Goal: Find contact information: Find contact information

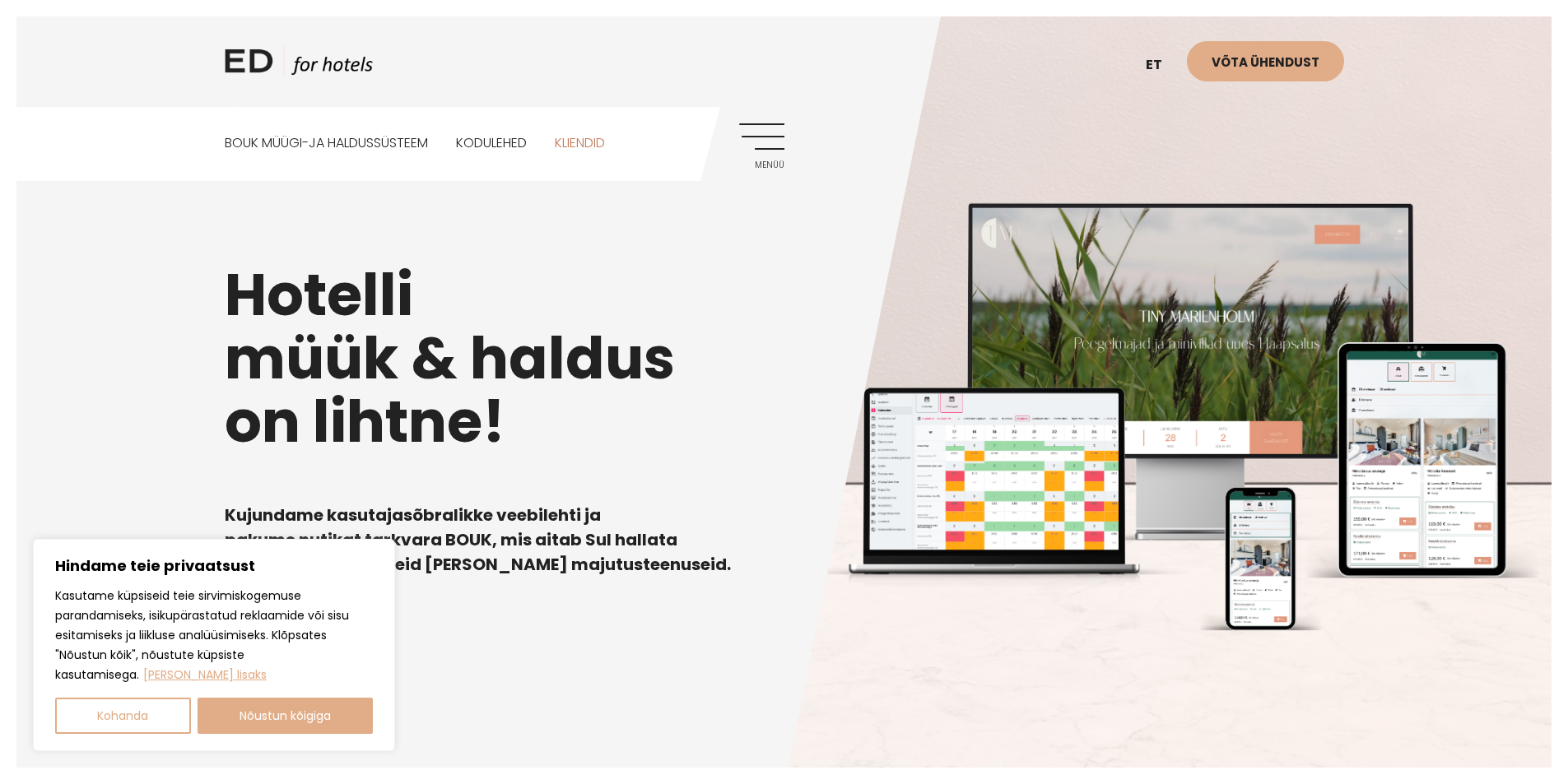
click at [589, 140] on link "Kliendid" at bounding box center [580, 144] width 50 height 74
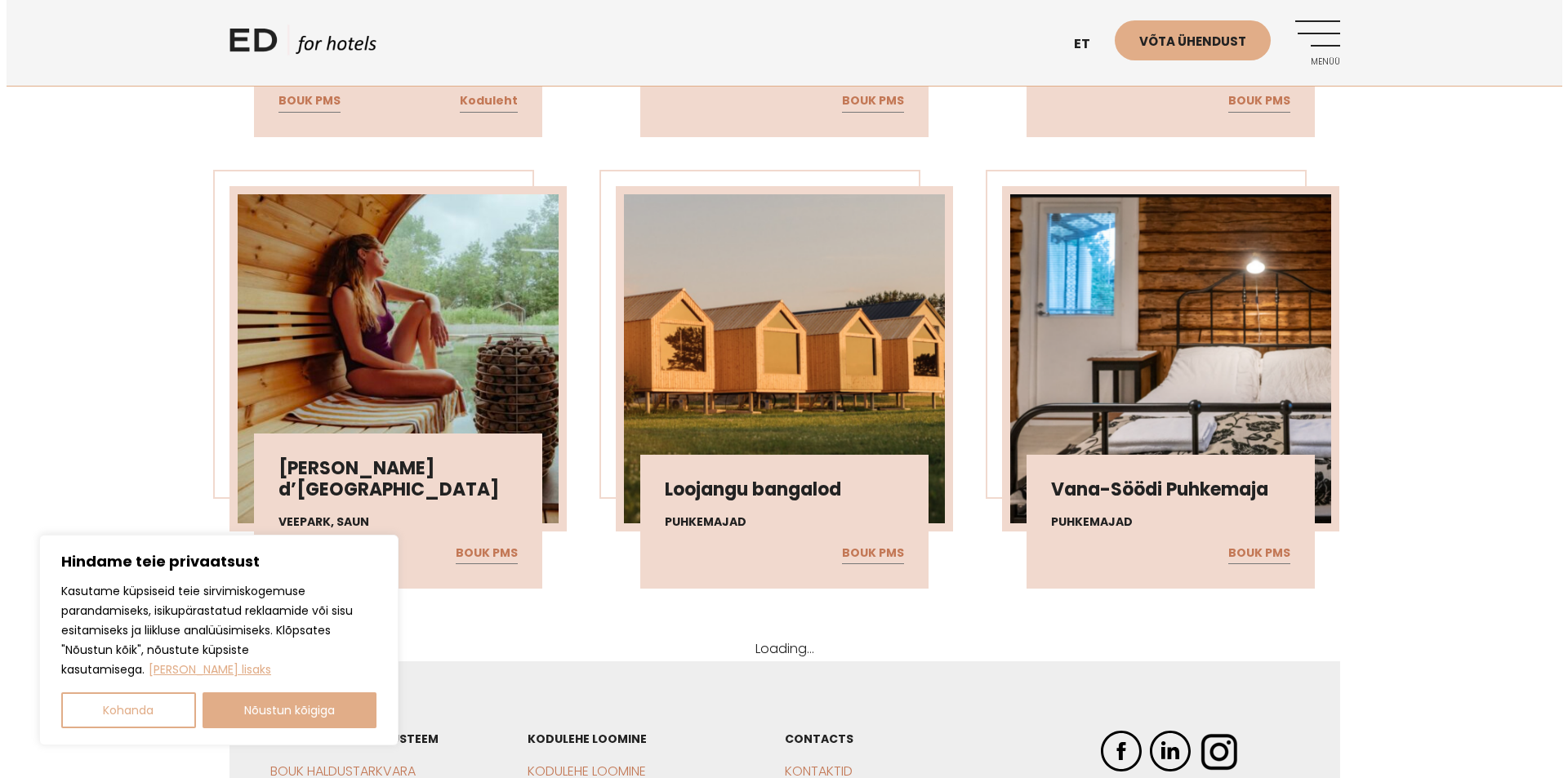
scroll to position [11488, 0]
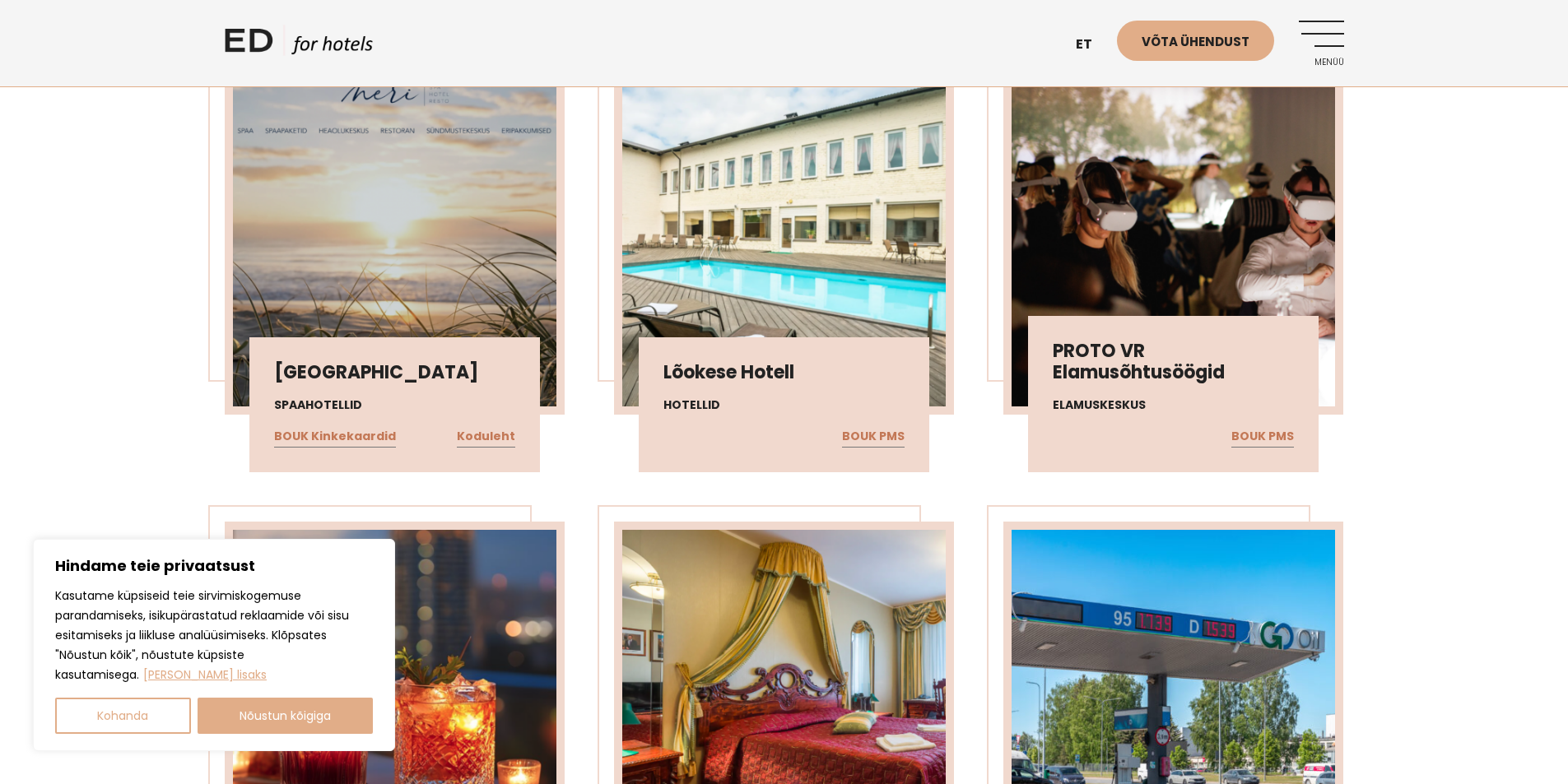
click at [1330, 22] on link "Menüü" at bounding box center [1321, 43] width 46 height 46
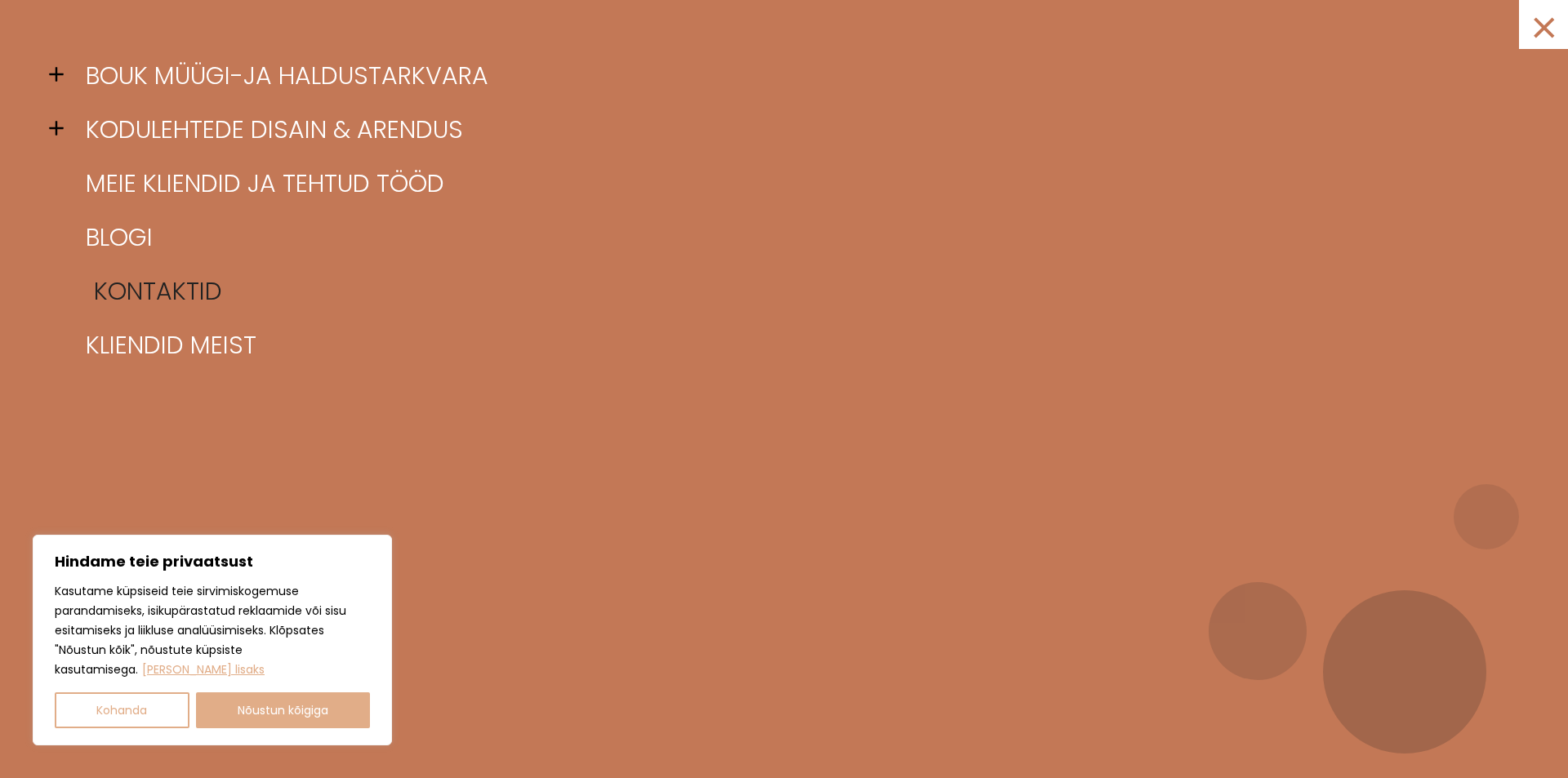
click at [179, 291] on link "Kontaktid" at bounding box center [804, 291] width 1446 height 54
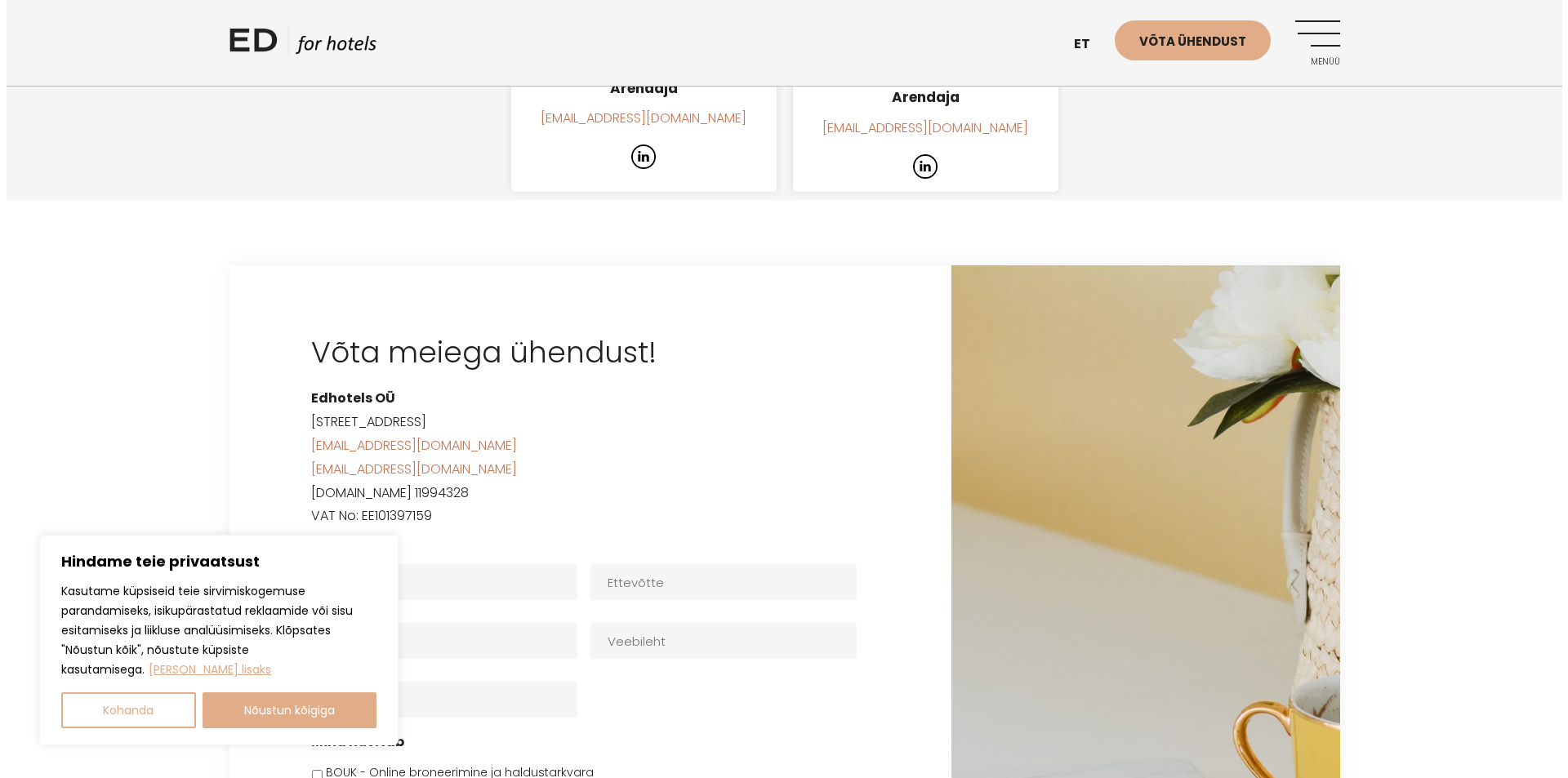
scroll to position [2366, 0]
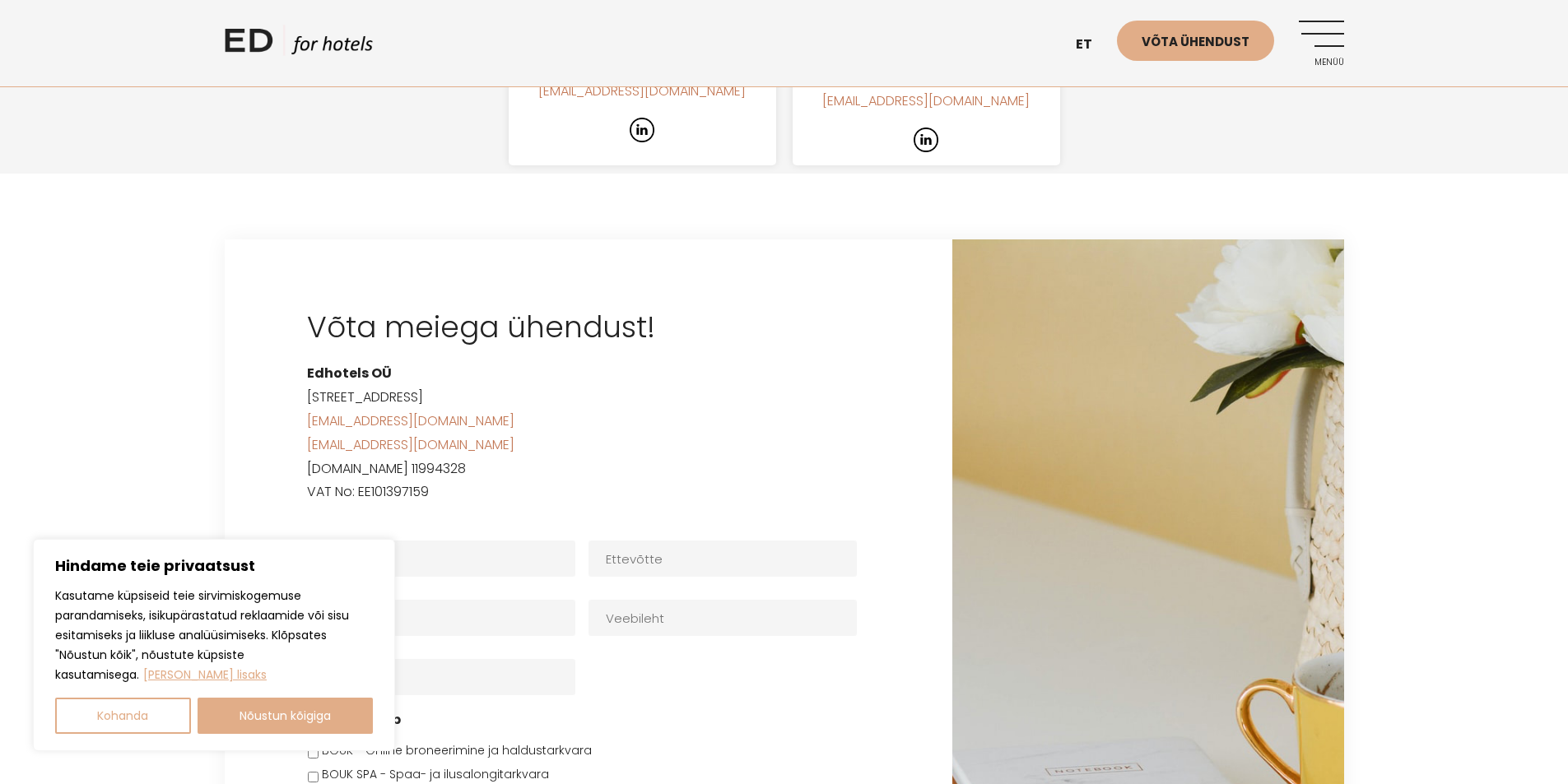
click at [1335, 38] on link "Menüü" at bounding box center [1321, 43] width 46 height 46
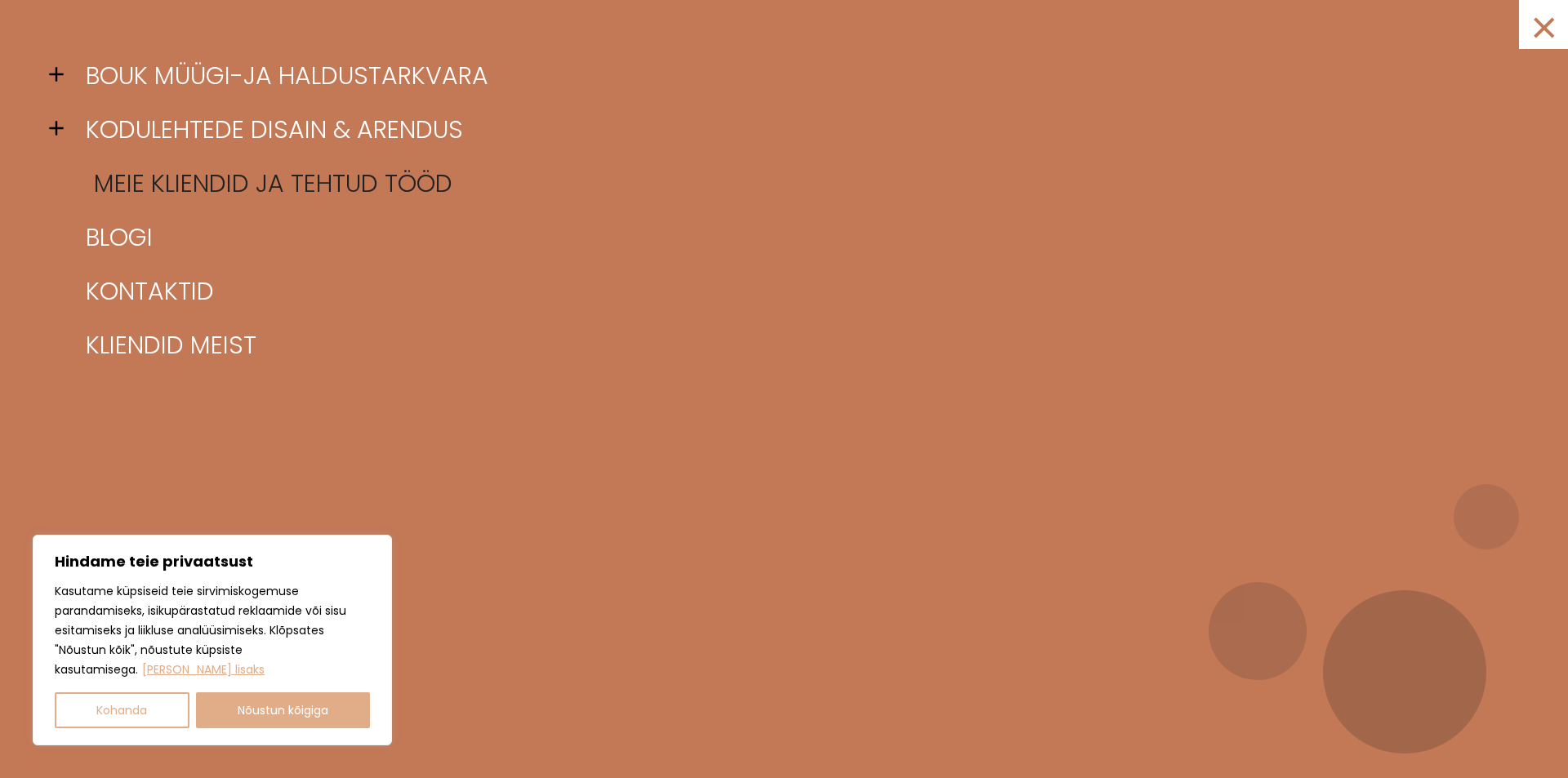
click at [208, 173] on link "Meie kliendid ja tehtud tööd" at bounding box center [804, 183] width 1446 height 54
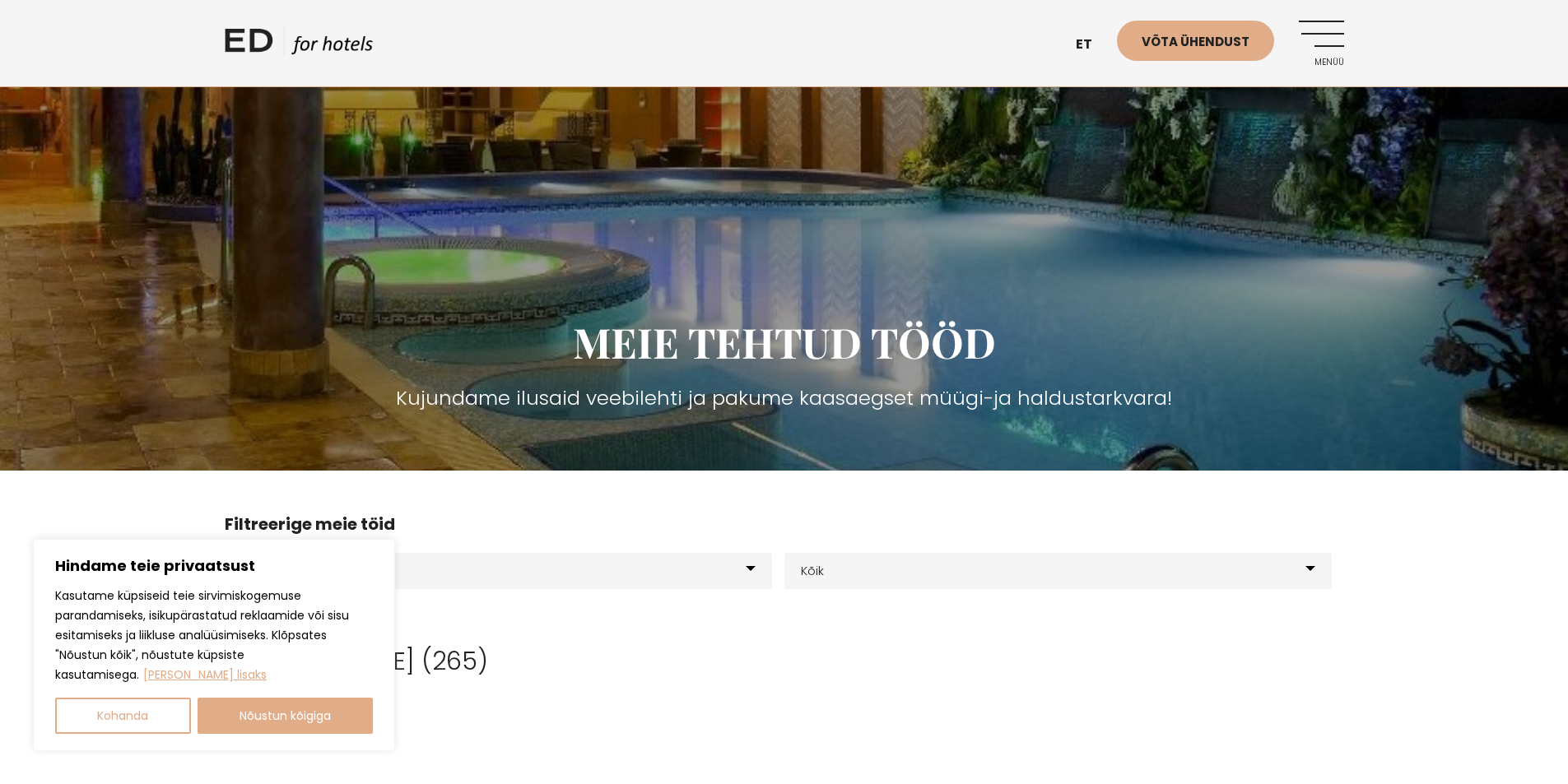
click at [1323, 48] on link "Menüü" at bounding box center [1321, 43] width 46 height 46
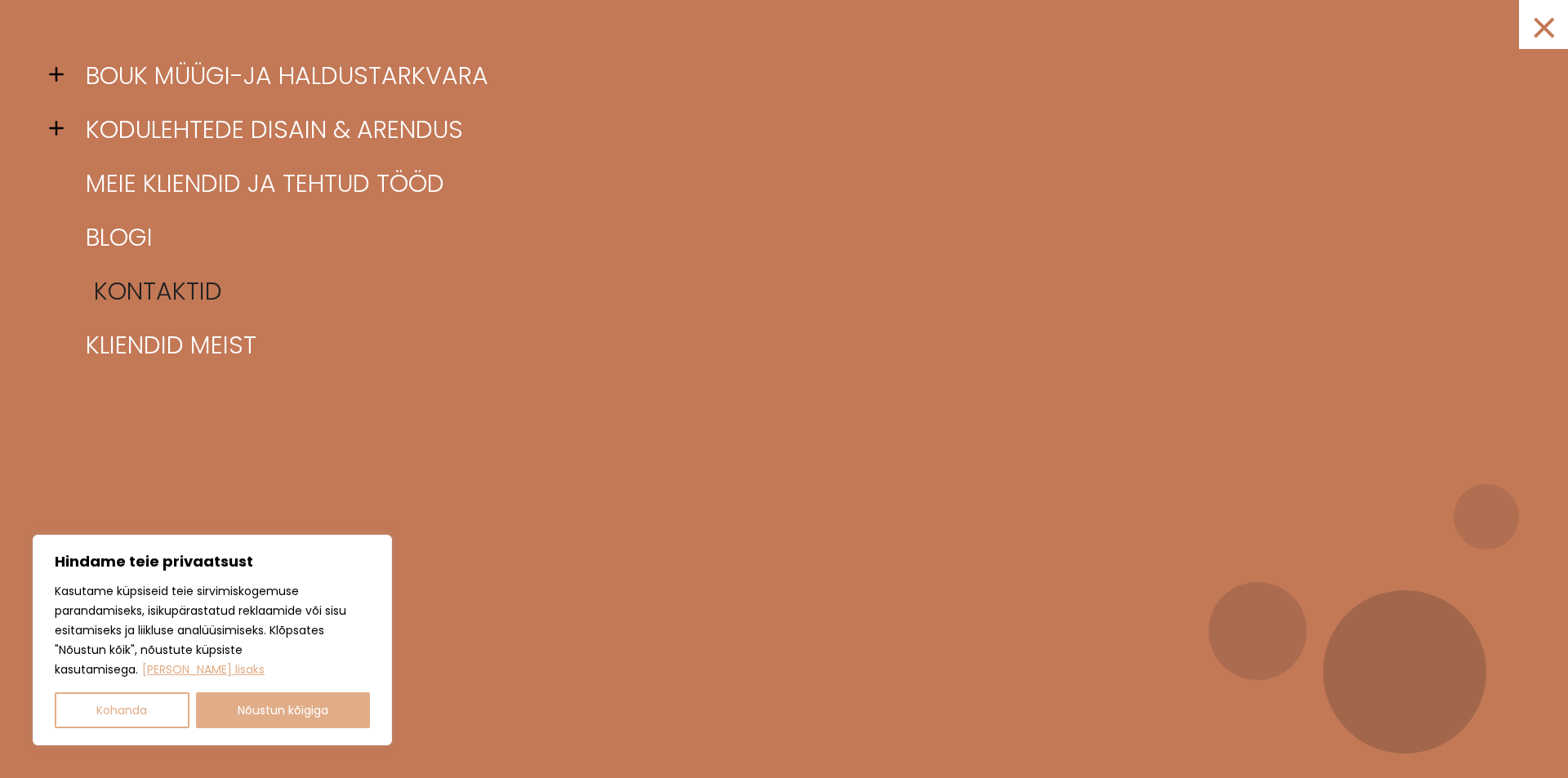
click at [180, 278] on link "Kontaktid" at bounding box center [804, 291] width 1446 height 54
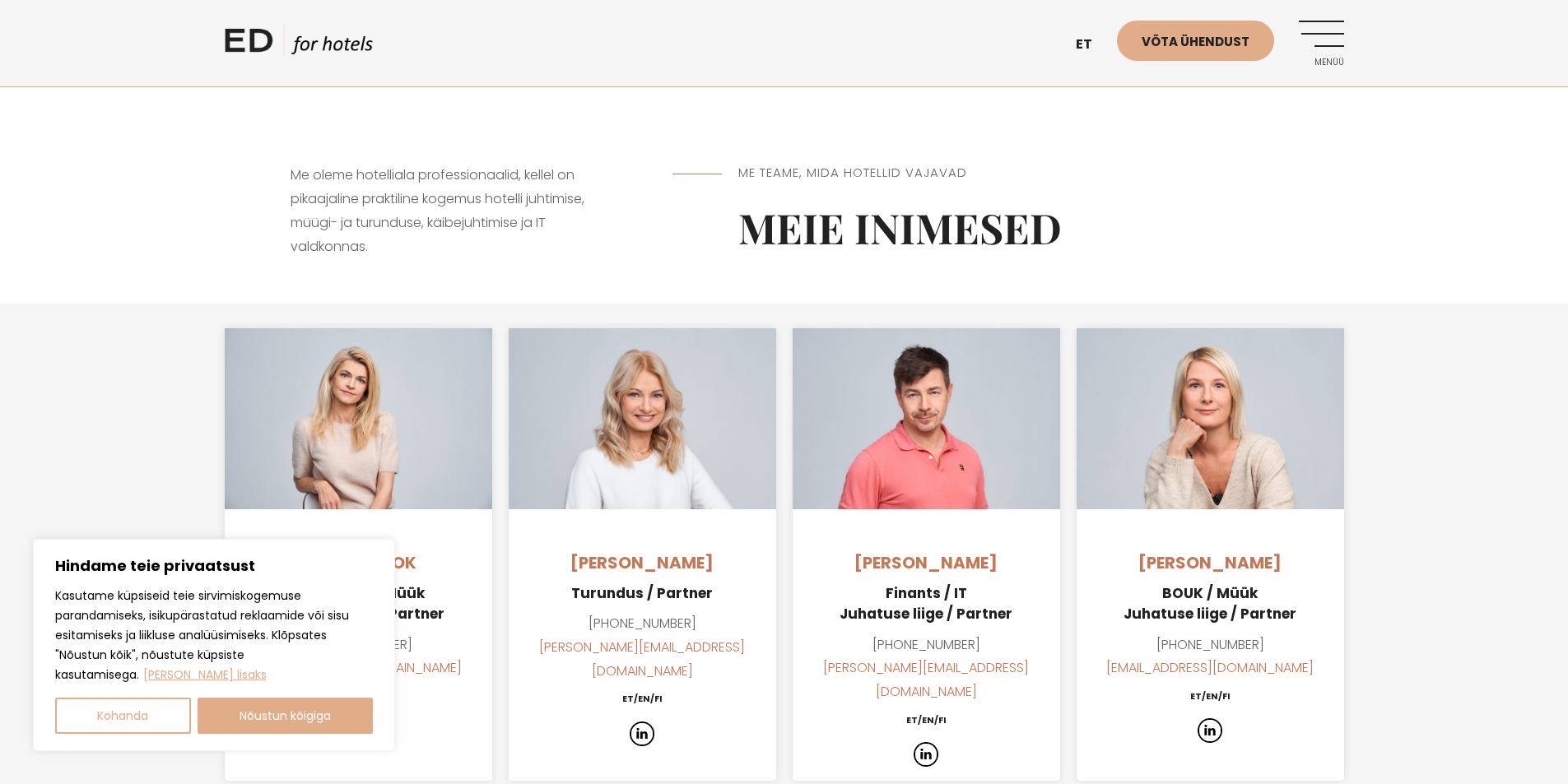
scroll to position [1151, 0]
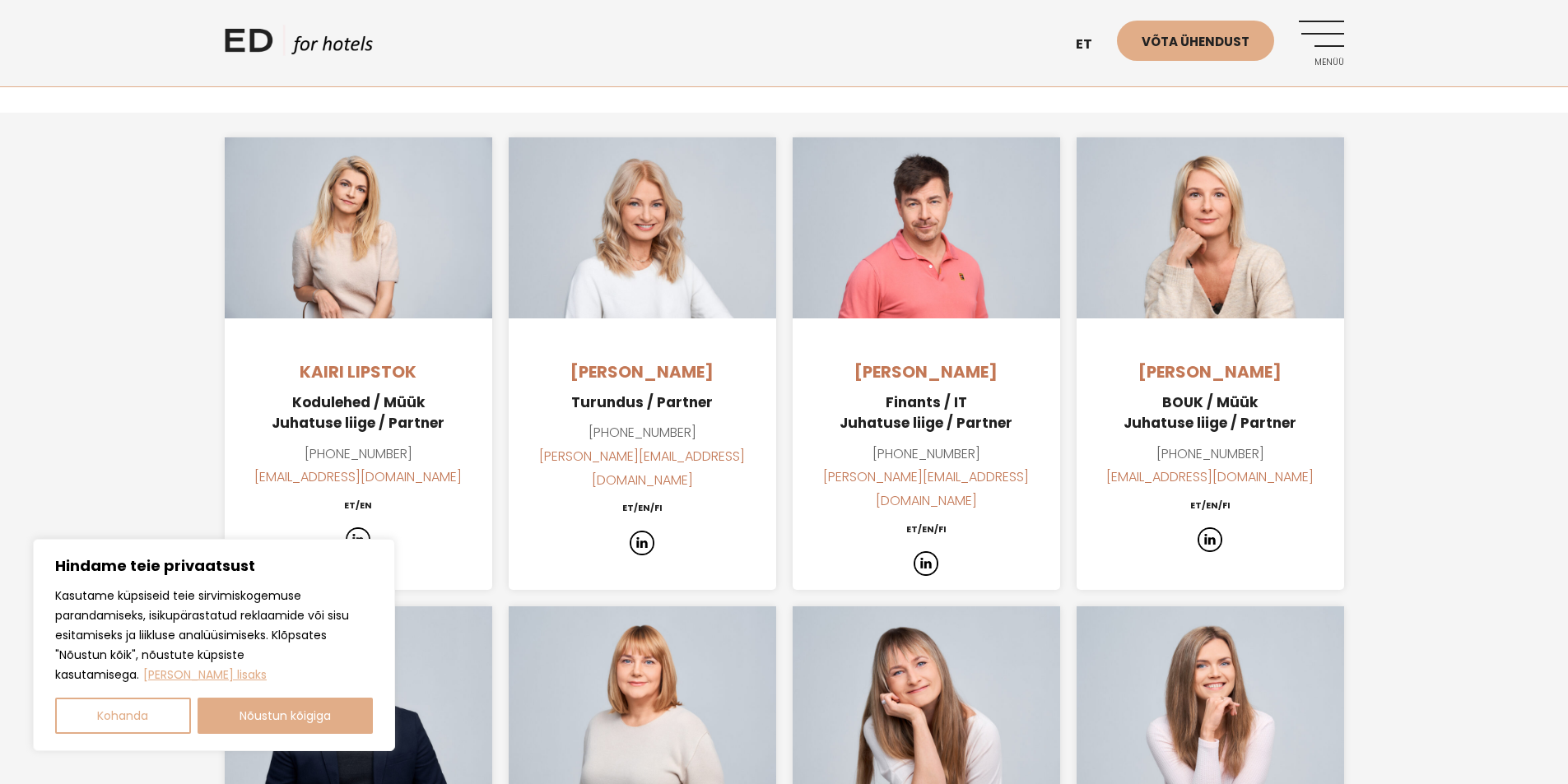
click at [346, 360] on h4 "Kairi Lipstok" at bounding box center [358, 372] width 268 height 24
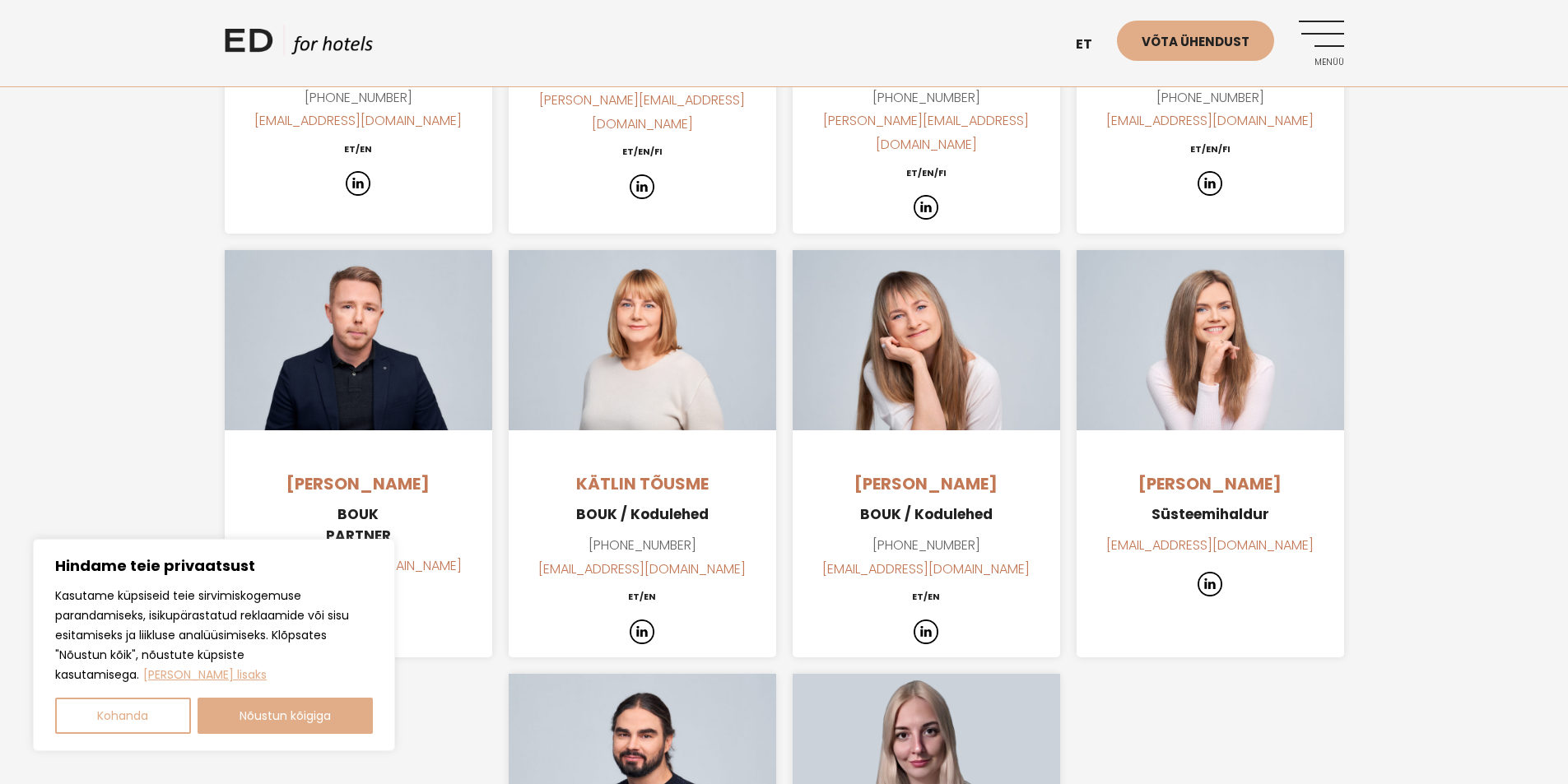
scroll to position [1480, 0]
